Goal: Task Accomplishment & Management: Manage account settings

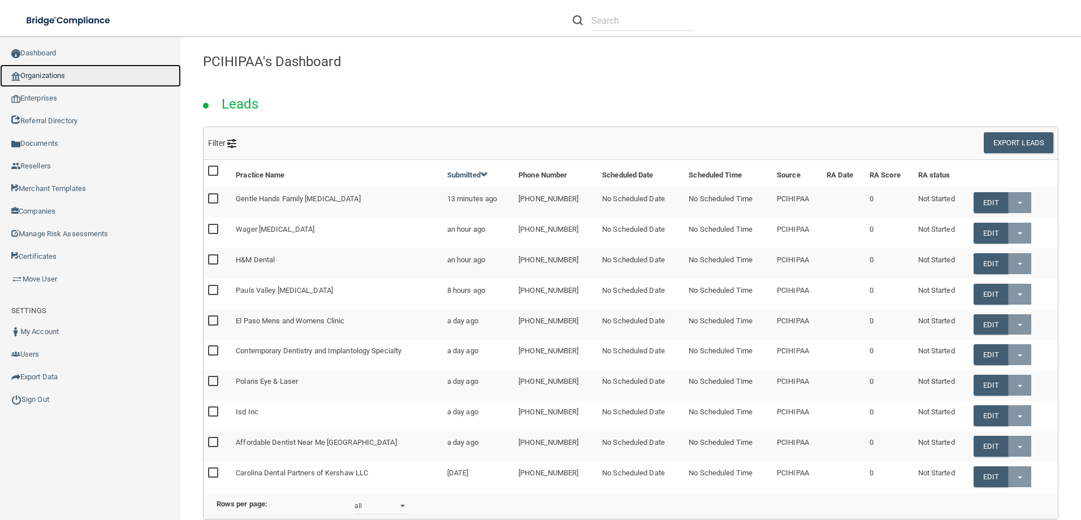
click at [44, 78] on link "Organizations" at bounding box center [90, 75] width 181 height 23
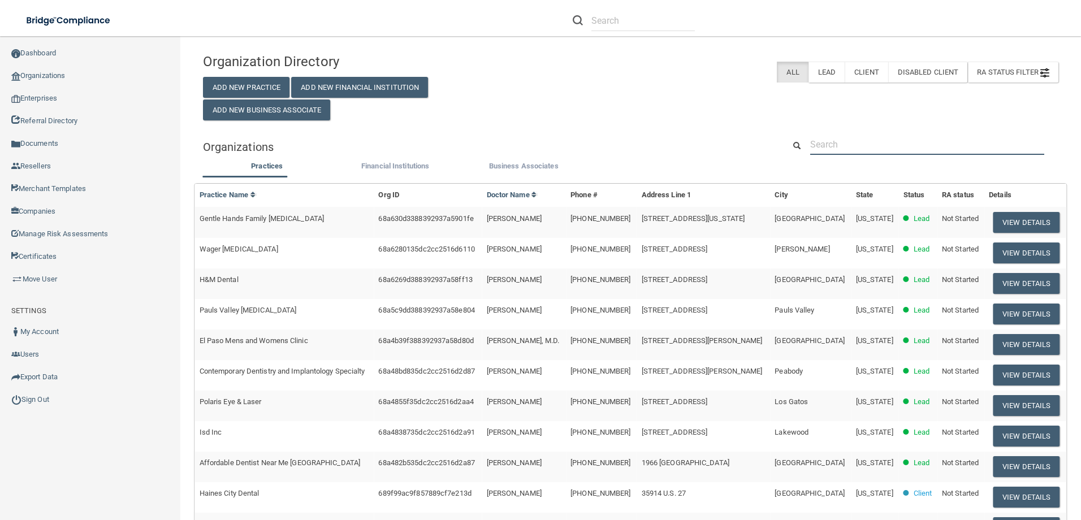
click at [903, 148] on input "text" at bounding box center [927, 144] width 234 height 21
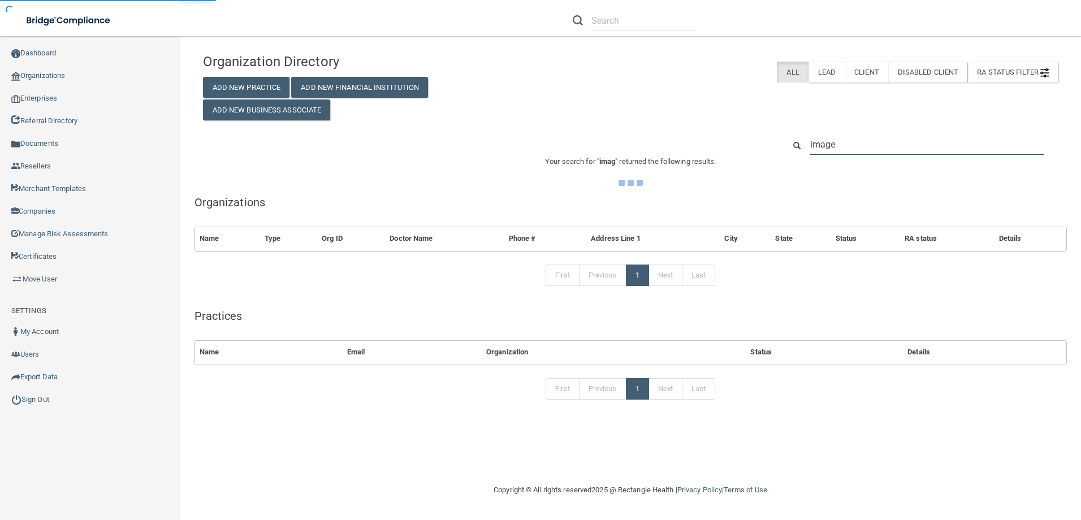
type input "imagen"
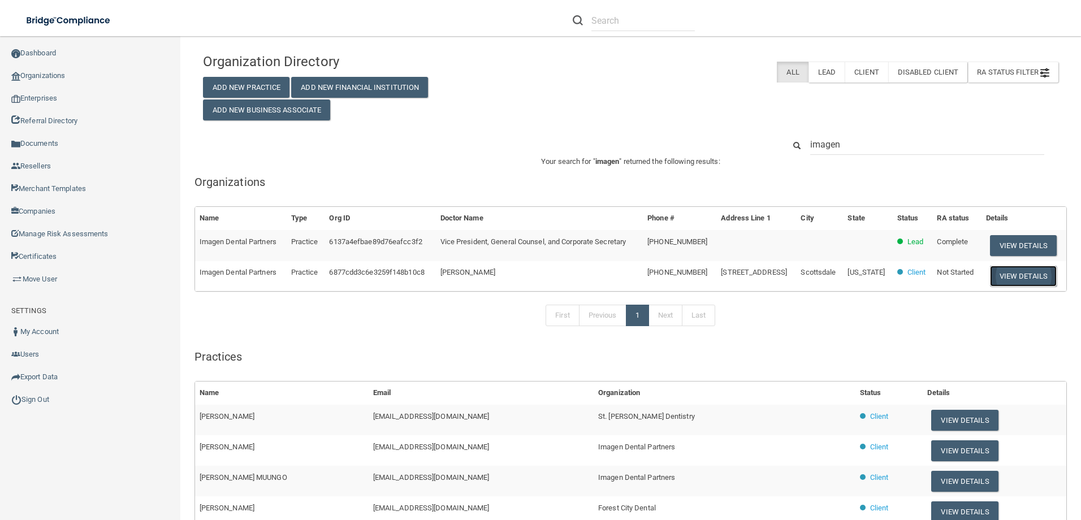
click at [1025, 272] on button "View Details" at bounding box center [1023, 276] width 67 height 21
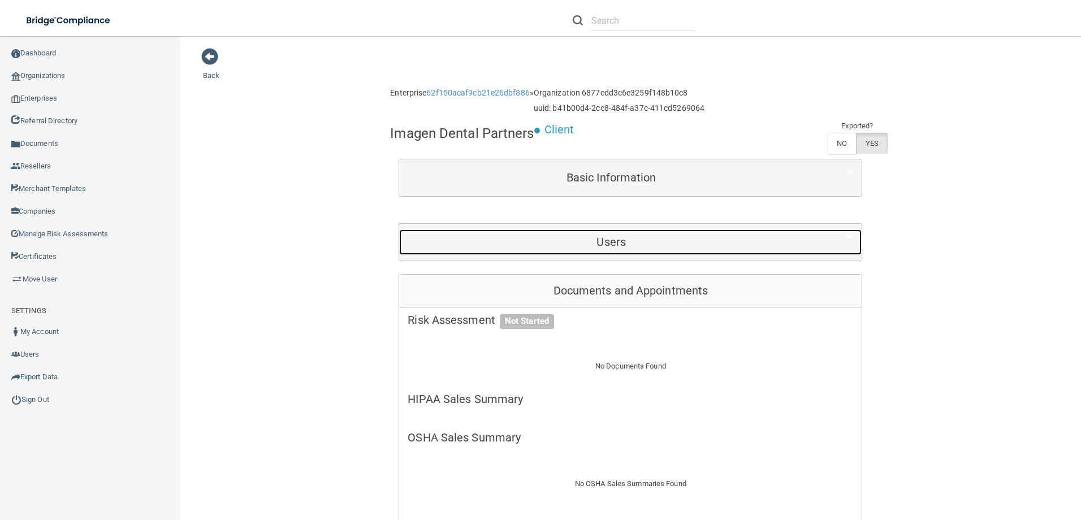
click at [600, 229] on div "Users" at bounding box center [611, 241] width 424 height 25
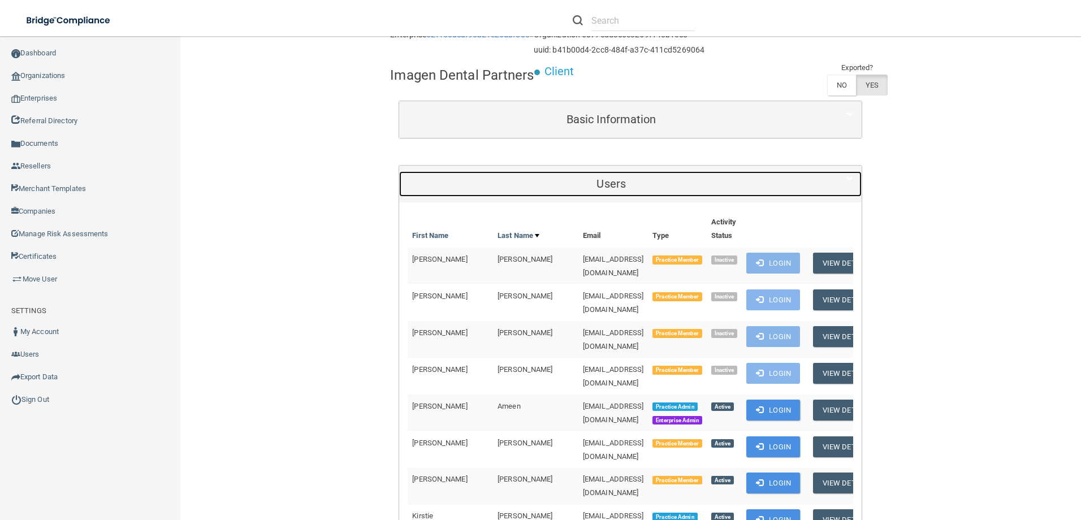
scroll to position [226, 0]
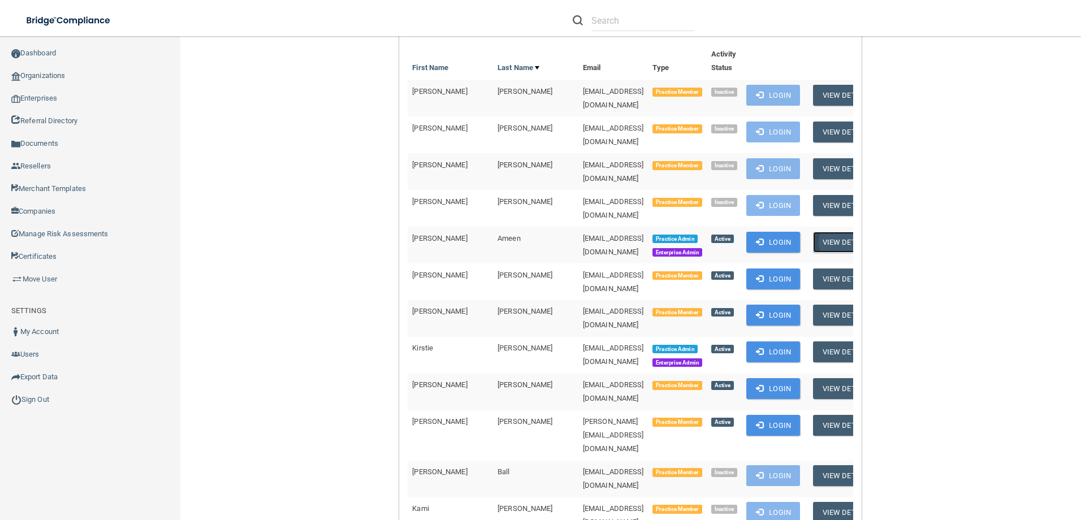
click at [846, 232] on button "View Details" at bounding box center [846, 242] width 67 height 21
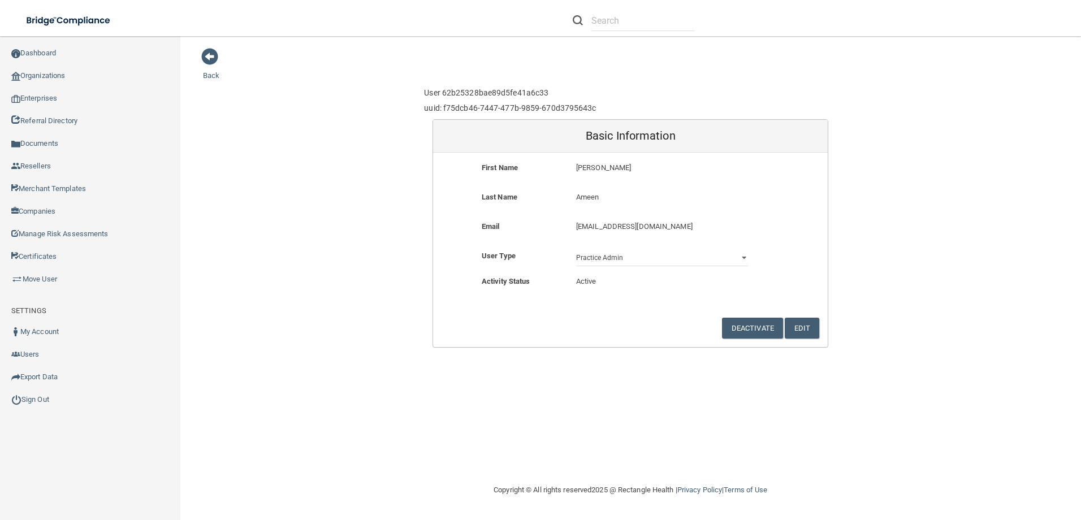
click at [577, 226] on p "[EMAIL_ADDRESS][DOMAIN_NAME]" at bounding box center [662, 227] width 172 height 14
click at [804, 328] on button "Edit" at bounding box center [802, 328] width 34 height 21
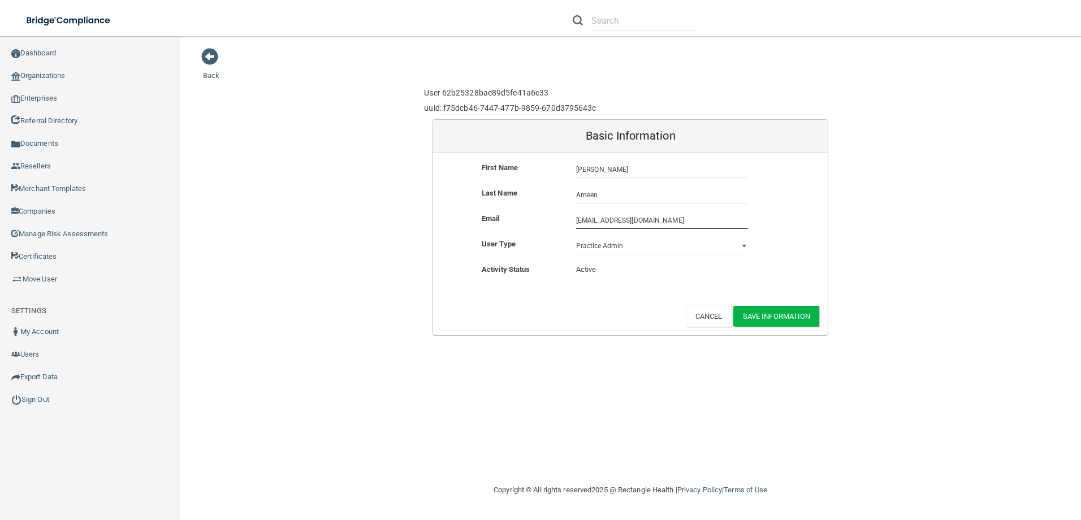
click at [579, 220] on input "[EMAIL_ADDRESS][DOMAIN_NAME]" at bounding box center [662, 220] width 172 height 17
click at [578, 222] on input "[EMAIL_ADDRESS][DOMAIN_NAME]" at bounding box center [662, 220] width 172 height 17
type input "[EMAIL_ADDRESS][DOMAIN_NAME]"
click at [787, 309] on button "Save Information" at bounding box center [776, 316] width 86 height 21
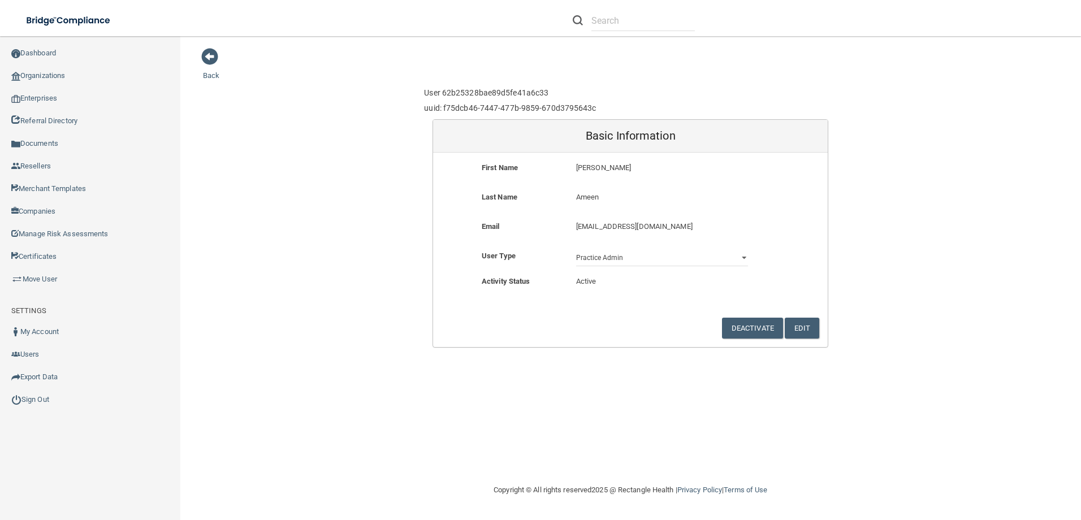
drag, startPoint x: 714, startPoint y: 228, endPoint x: 564, endPoint y: 224, distance: 150.4
click at [564, 224] on div "Email [EMAIL_ADDRESS][DOMAIN_NAME] [EMAIL_ADDRESS][DOMAIN_NAME]" at bounding box center [630, 230] width 395 height 21
drag, startPoint x: 564, startPoint y: 224, endPoint x: 584, endPoint y: 226, distance: 20.5
copy div "[EMAIL_ADDRESS][DOMAIN_NAME]"
click at [216, 57] on span at bounding box center [209, 56] width 17 height 17
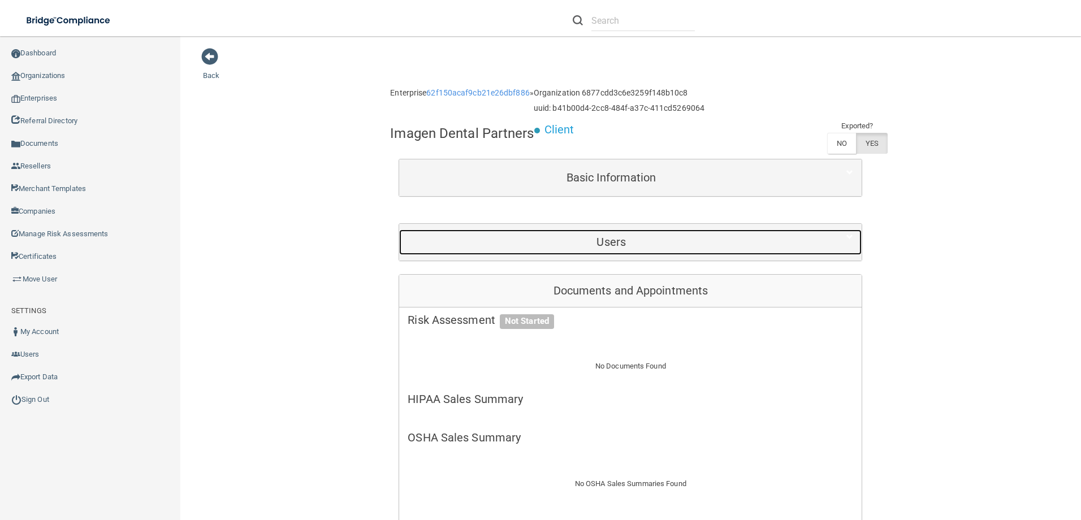
click at [649, 241] on h5 "Users" at bounding box center [611, 242] width 407 height 12
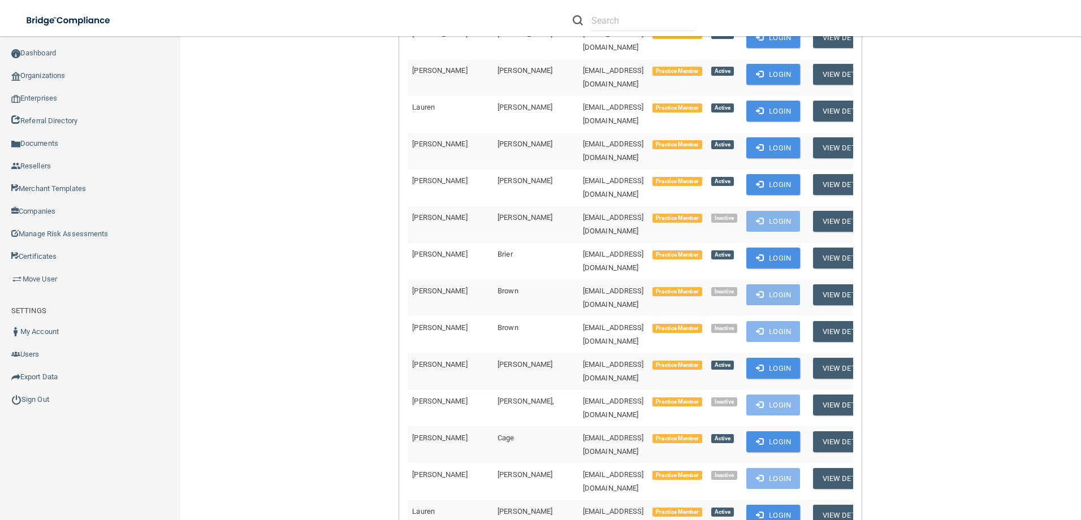
scroll to position [1017, 0]
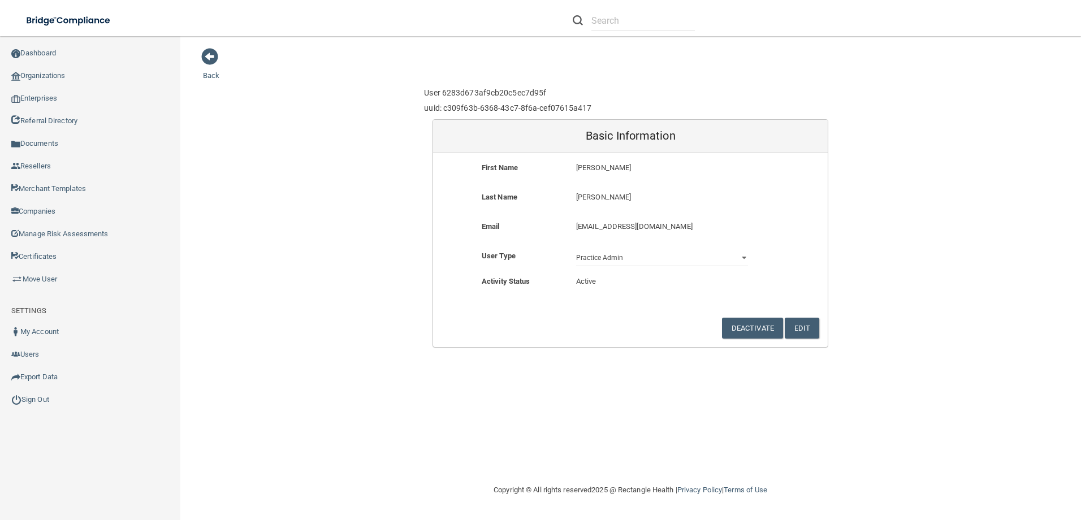
click at [802, 317] on form "First Name [PERSON_NAME] Last Name [PERSON_NAME] [PERSON_NAME] Email [EMAIL_ADD…" at bounding box center [630, 250] width 395 height 194
click at [808, 325] on button "Edit" at bounding box center [802, 328] width 34 height 21
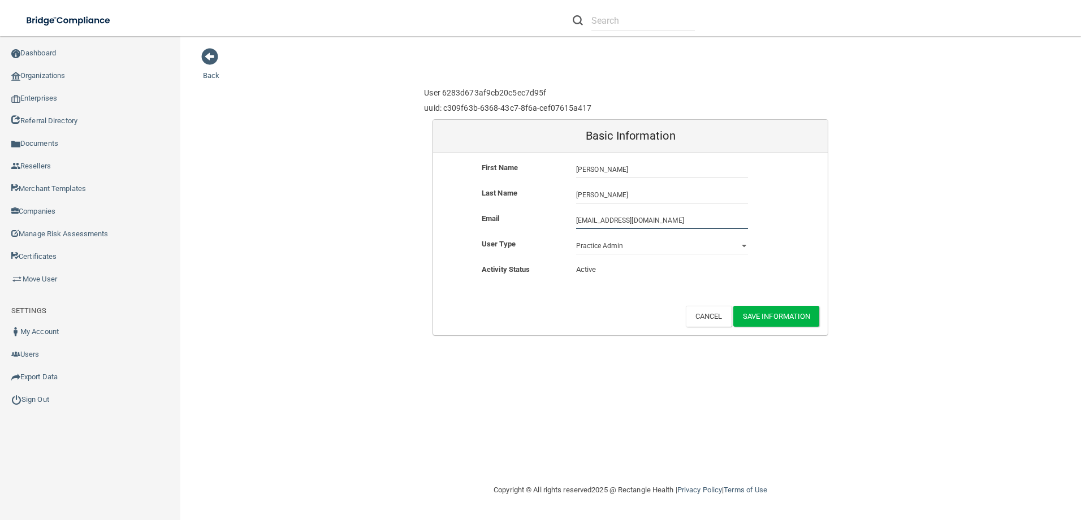
click at [576, 218] on input "[EMAIL_ADDRESS][DOMAIN_NAME]" at bounding box center [662, 220] width 172 height 17
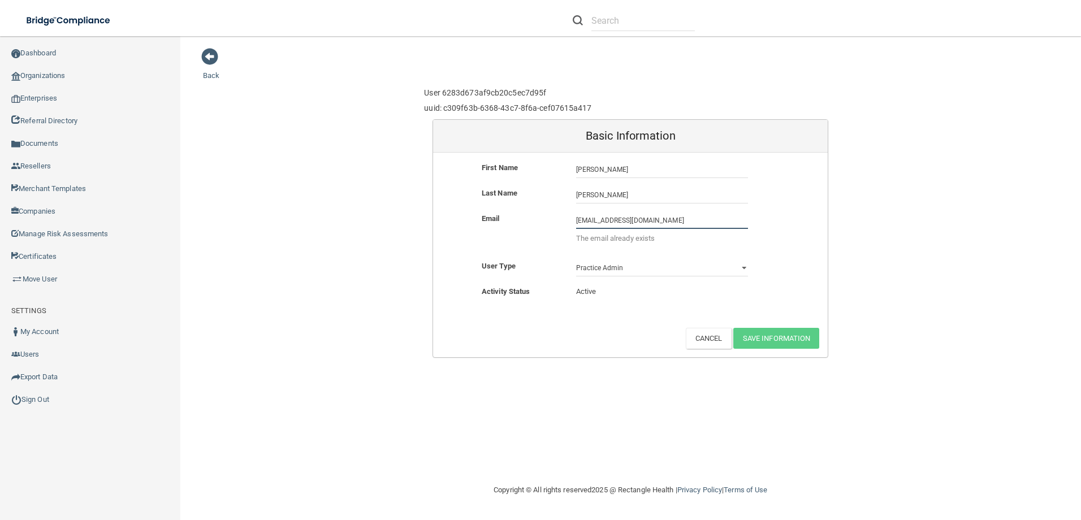
drag, startPoint x: 701, startPoint y: 222, endPoint x: 567, endPoint y: 224, distance: 133.4
click at [567, 224] on div "[EMAIL_ADDRESS][DOMAIN_NAME] [EMAIL_ADDRESS][DOMAIN_NAME] The email already exi…" at bounding box center [661, 231] width 189 height 39
click at [583, 222] on input "[EMAIL_ADDRESS][DOMAIN_NAME]" at bounding box center [662, 220] width 172 height 17
click at [577, 221] on input "[EMAIL_ADDRESS][DOMAIN_NAME]" at bounding box center [662, 220] width 172 height 17
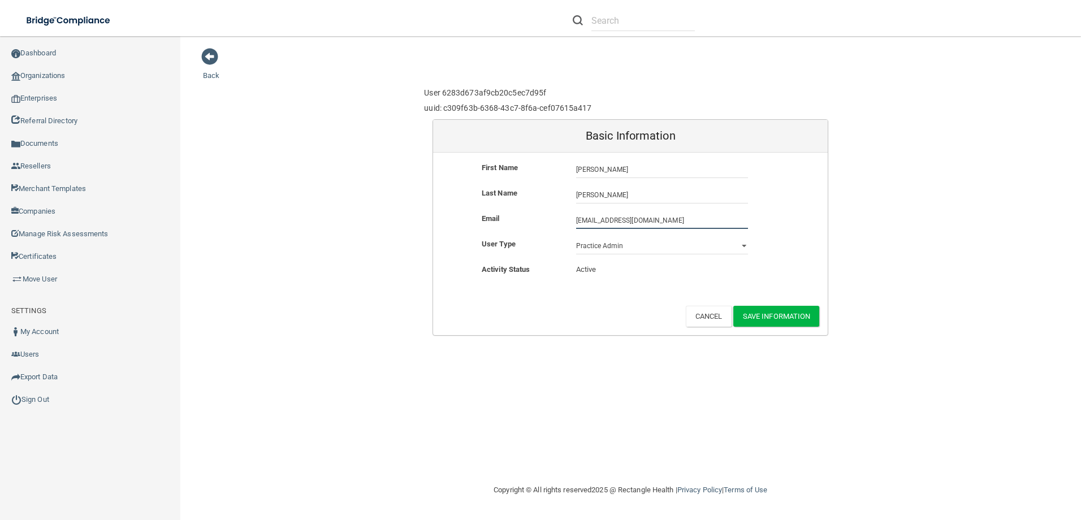
drag, startPoint x: 705, startPoint y: 219, endPoint x: 540, endPoint y: 224, distance: 164.6
click at [540, 224] on div "Email [EMAIL_ADDRESS][DOMAIN_NAME] [EMAIL_ADDRESS][DOMAIN_NAME]" at bounding box center [630, 220] width 395 height 17
type input "[EMAIL_ADDRESS][DOMAIN_NAME]"
click at [772, 317] on button "Save Information" at bounding box center [776, 316] width 86 height 21
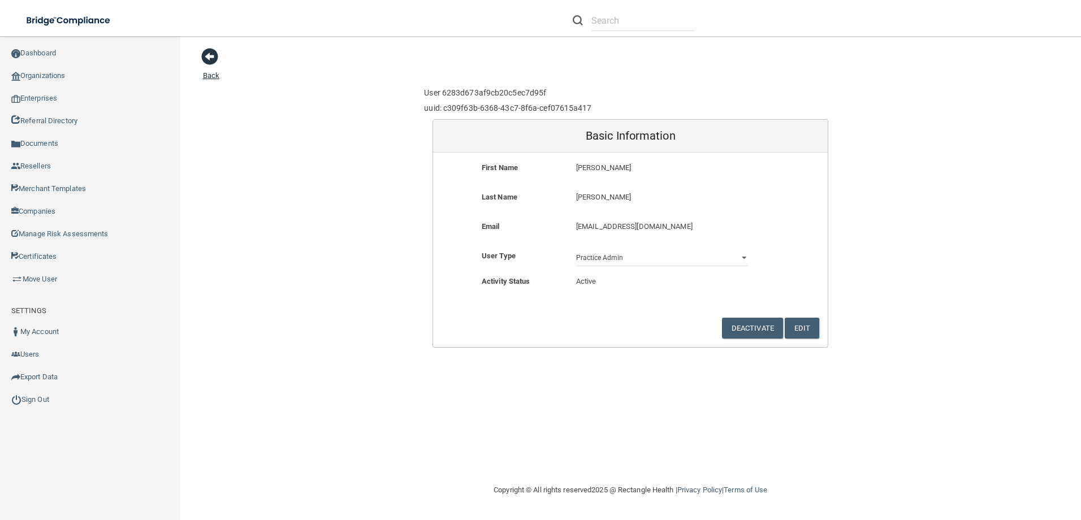
click at [216, 55] on span at bounding box center [209, 56] width 17 height 17
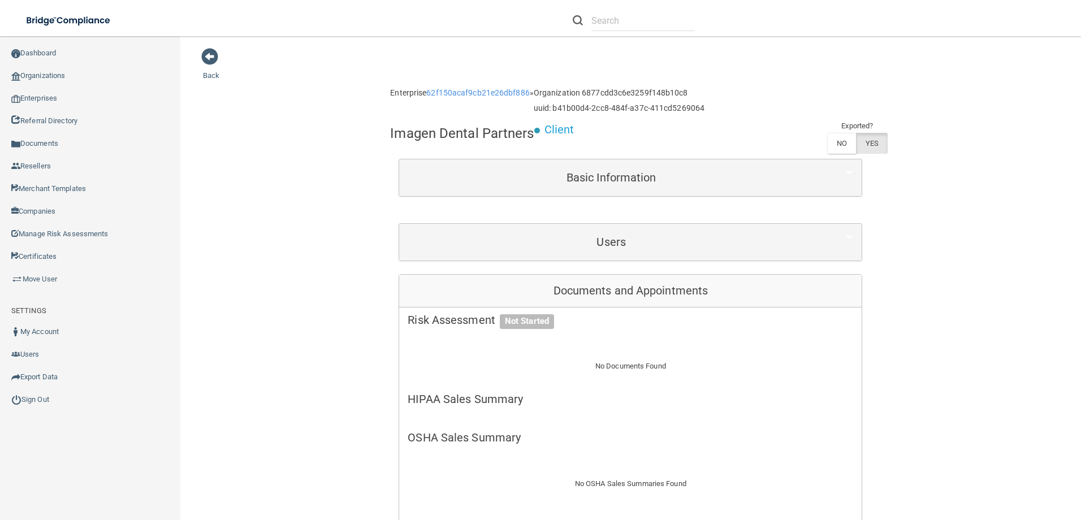
click at [548, 227] on div "Users" at bounding box center [630, 242] width 462 height 37
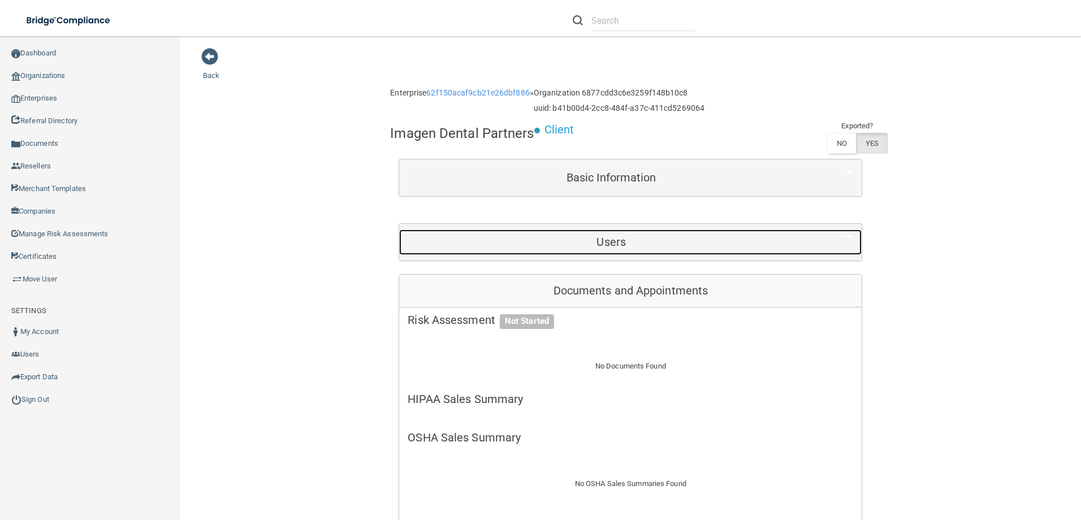
click at [553, 237] on h5 "Users" at bounding box center [611, 242] width 407 height 12
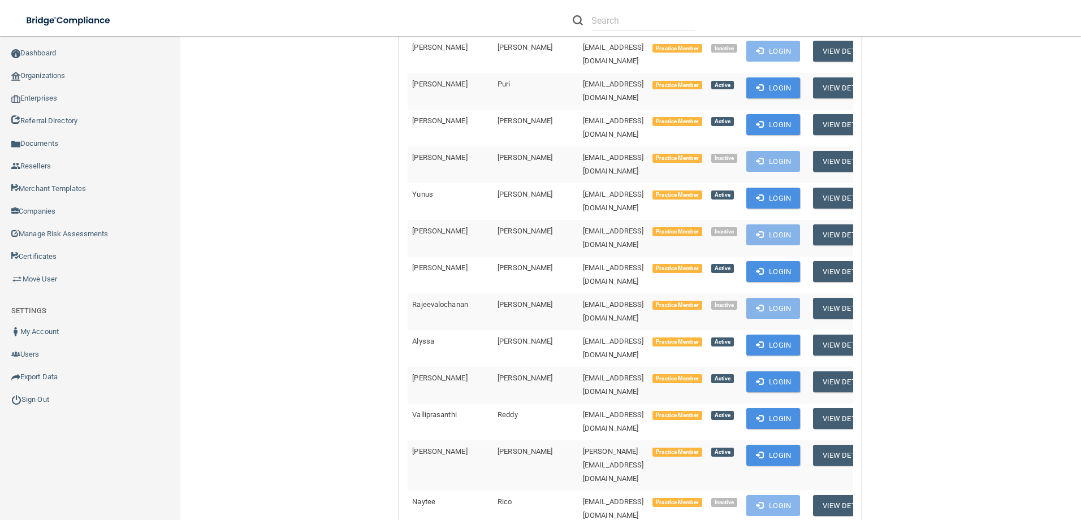
scroll to position [7574, 0]
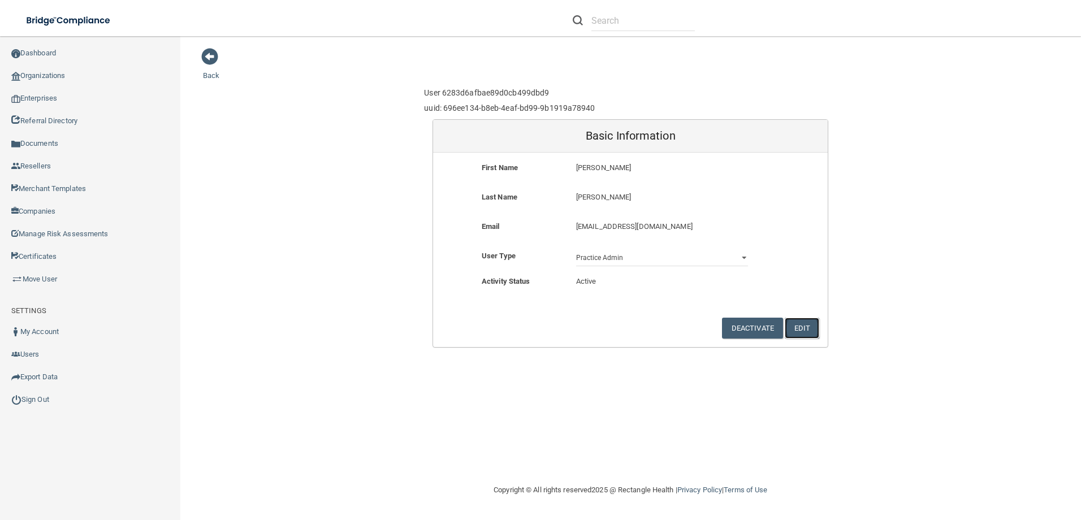
click at [809, 320] on button "Edit" at bounding box center [802, 328] width 34 height 21
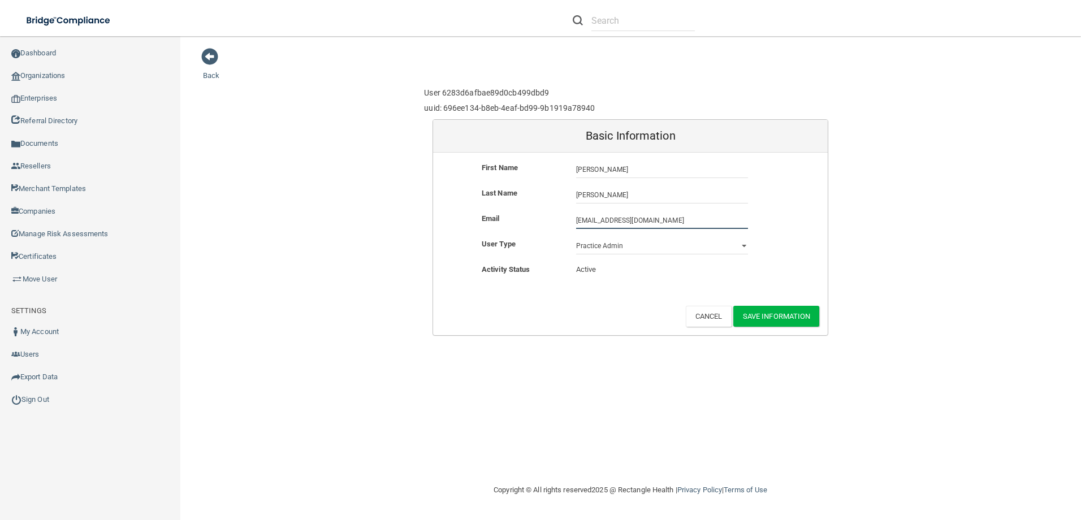
click at [576, 221] on input "[EMAIL_ADDRESS][DOMAIN_NAME]" at bounding box center [662, 220] width 172 height 17
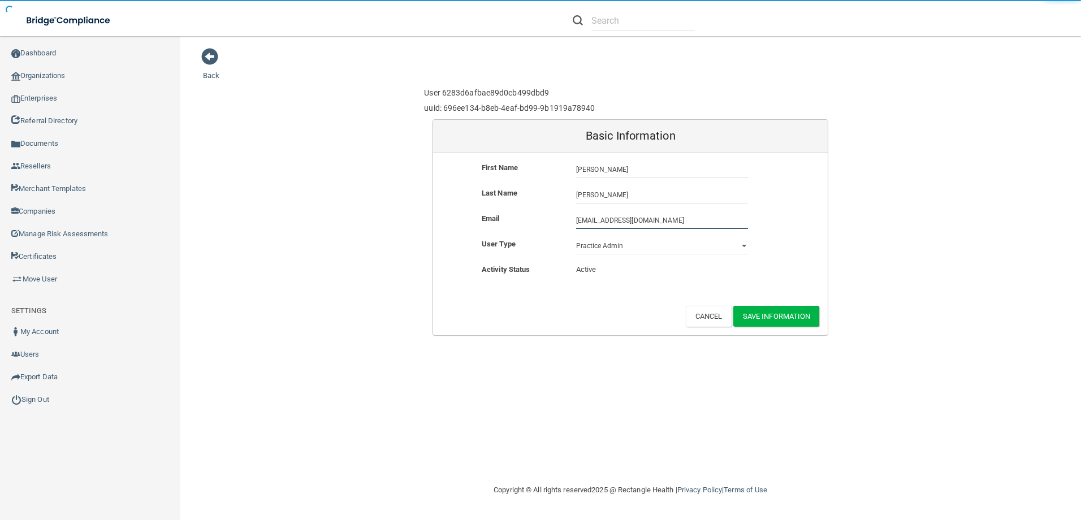
click at [703, 220] on input "[EMAIL_ADDRESS][DOMAIN_NAME]" at bounding box center [662, 220] width 172 height 17
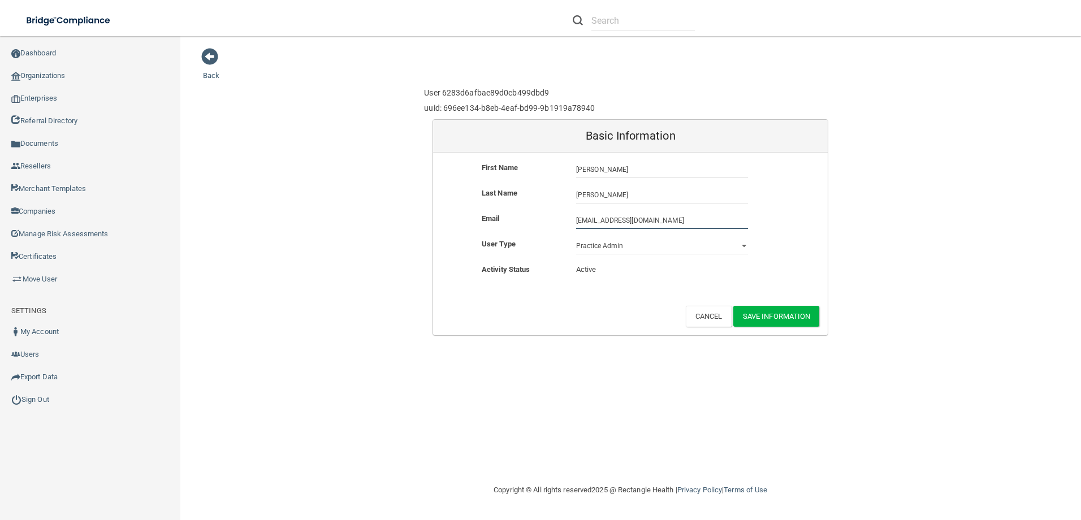
drag, startPoint x: 703, startPoint y: 220, endPoint x: 530, endPoint y: 222, distance: 173.0
click at [530, 222] on div "Email [EMAIL_ADDRESS][DOMAIN_NAME] [EMAIL_ADDRESS][DOMAIN_NAME]" at bounding box center [630, 220] width 395 height 17
type input "[EMAIL_ADDRESS][DOMAIN_NAME]"
click at [798, 312] on button "Save Information" at bounding box center [776, 316] width 86 height 21
